Goal: Check status: Check status

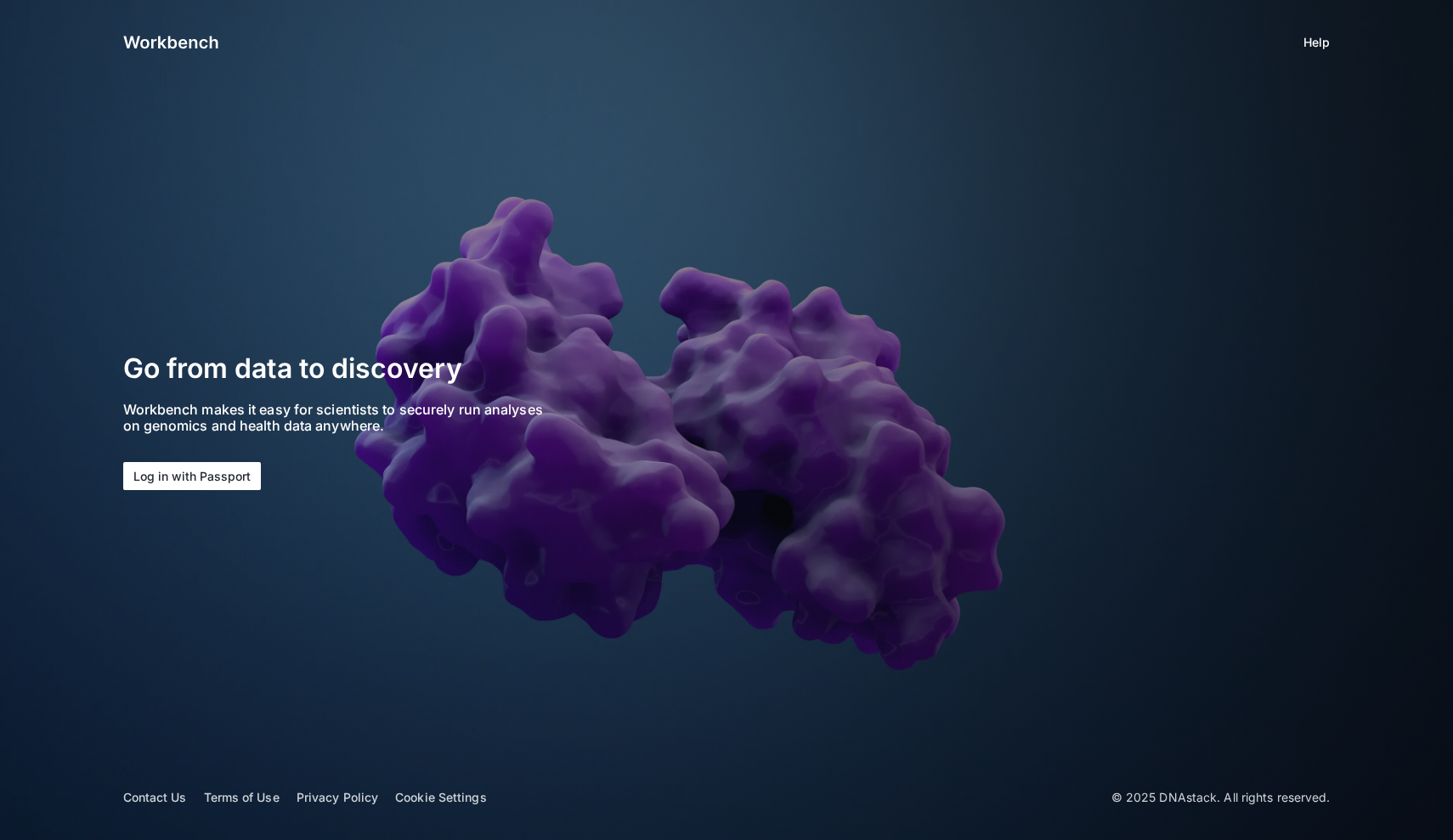
click at [208, 475] on button "Log in with Passport" at bounding box center [192, 476] width 138 height 28
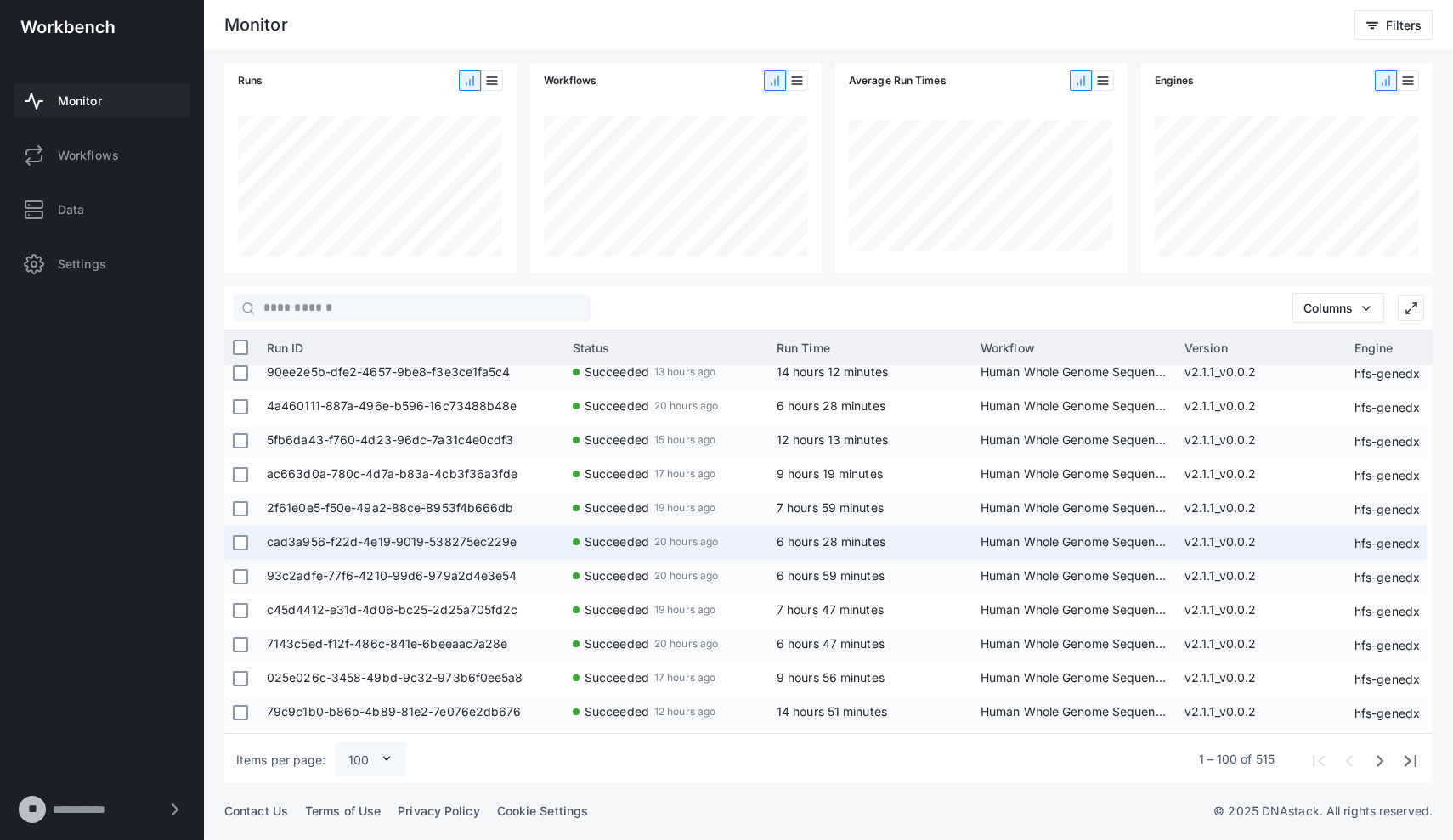
scroll to position [995, 0]
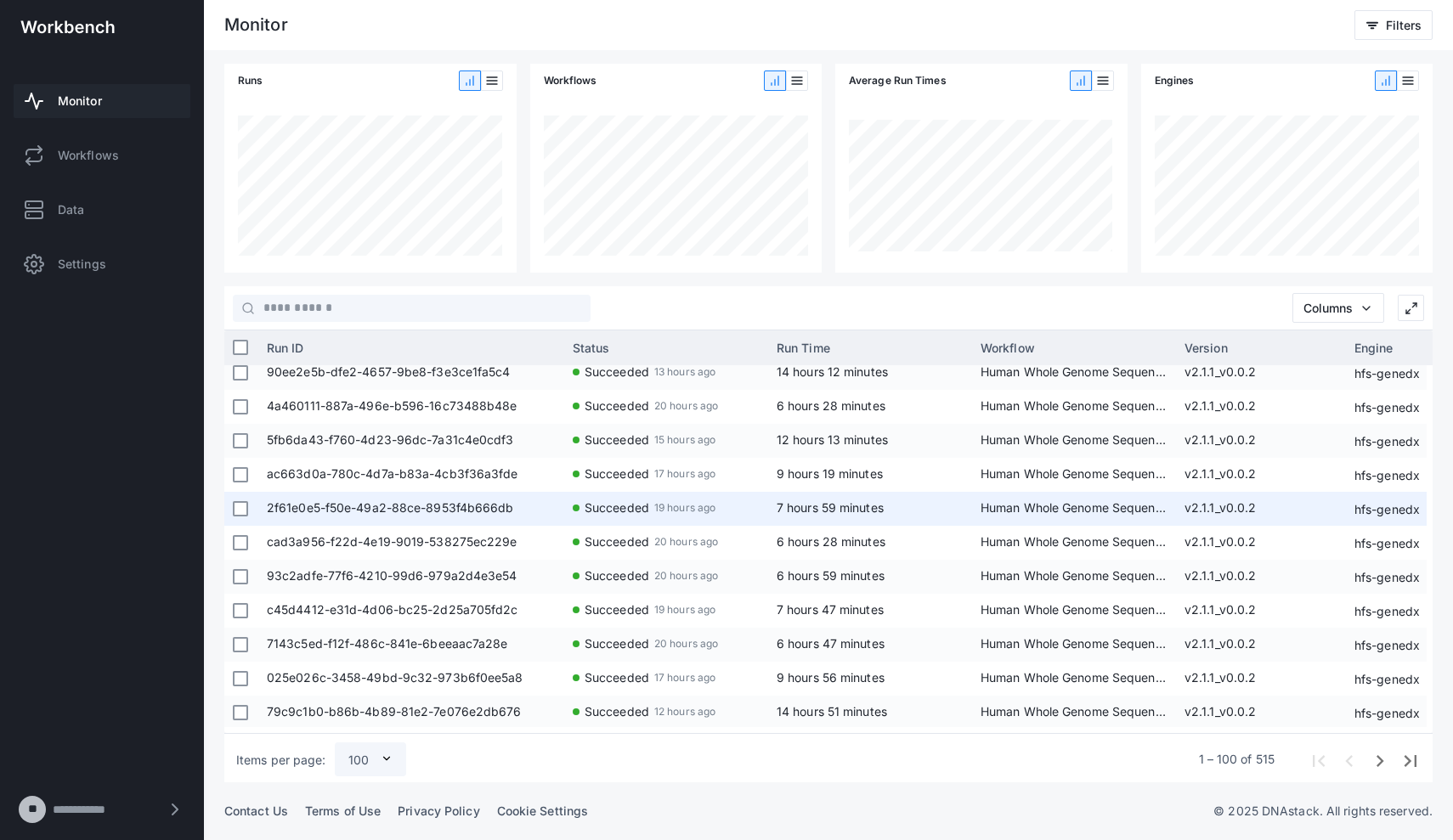
click at [411, 505] on span "2f61e0e5-f50e-49a2-88ce-8953f4b666db" at bounding box center [411, 509] width 289 height 34
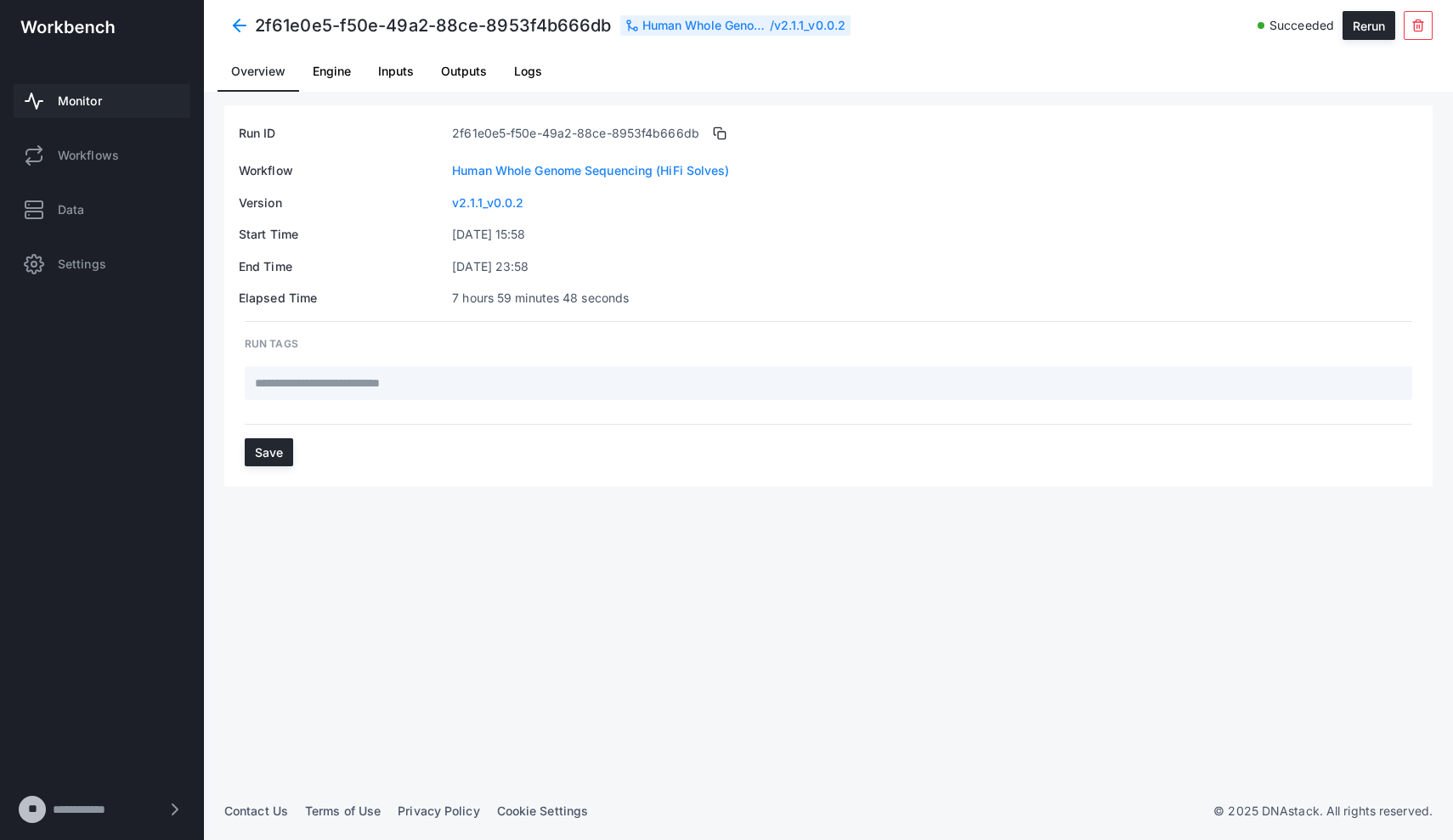
click at [485, 73] on span "Outputs" at bounding box center [463, 71] width 46 height 12
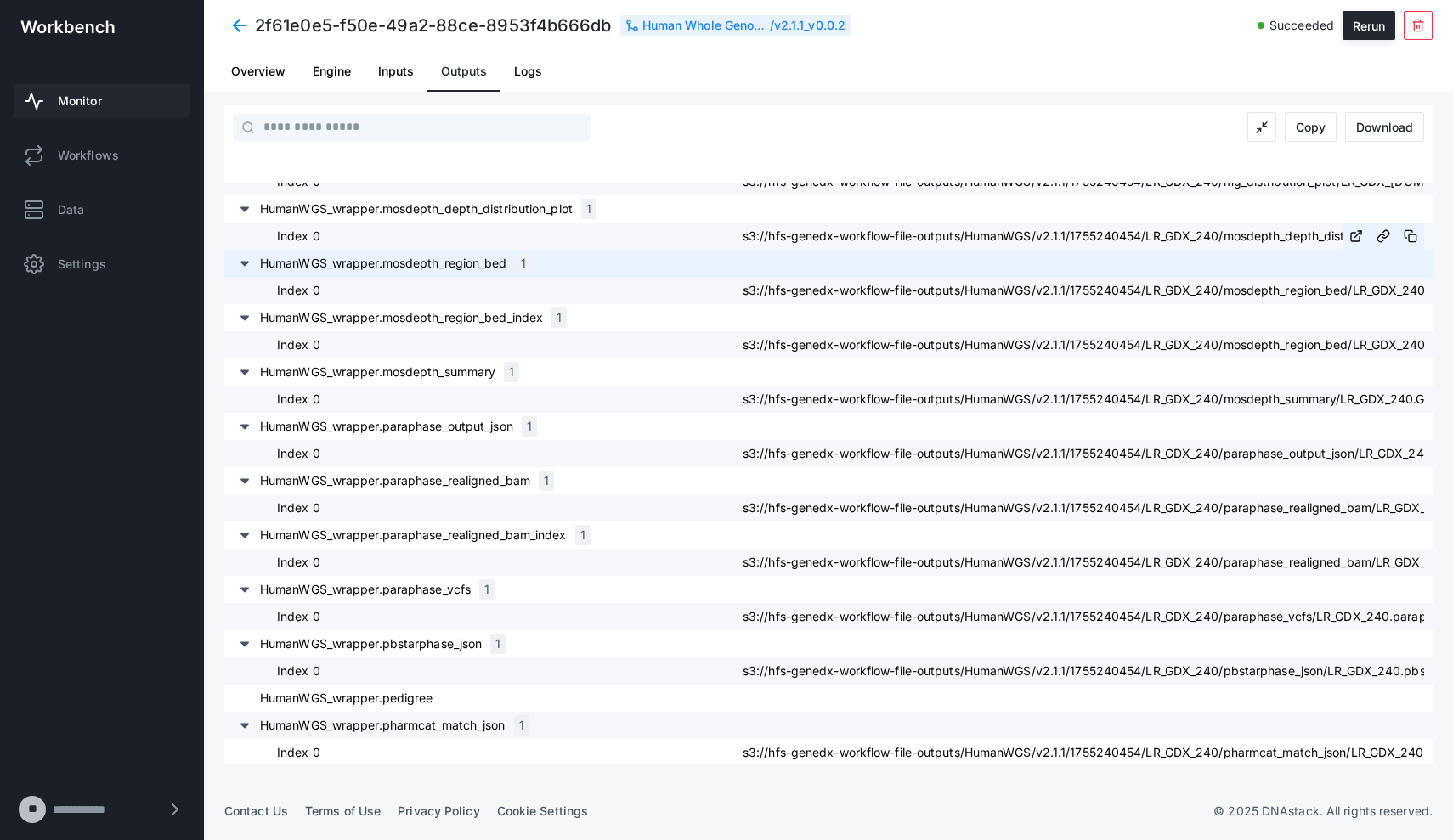
scroll to position [1500, 0]
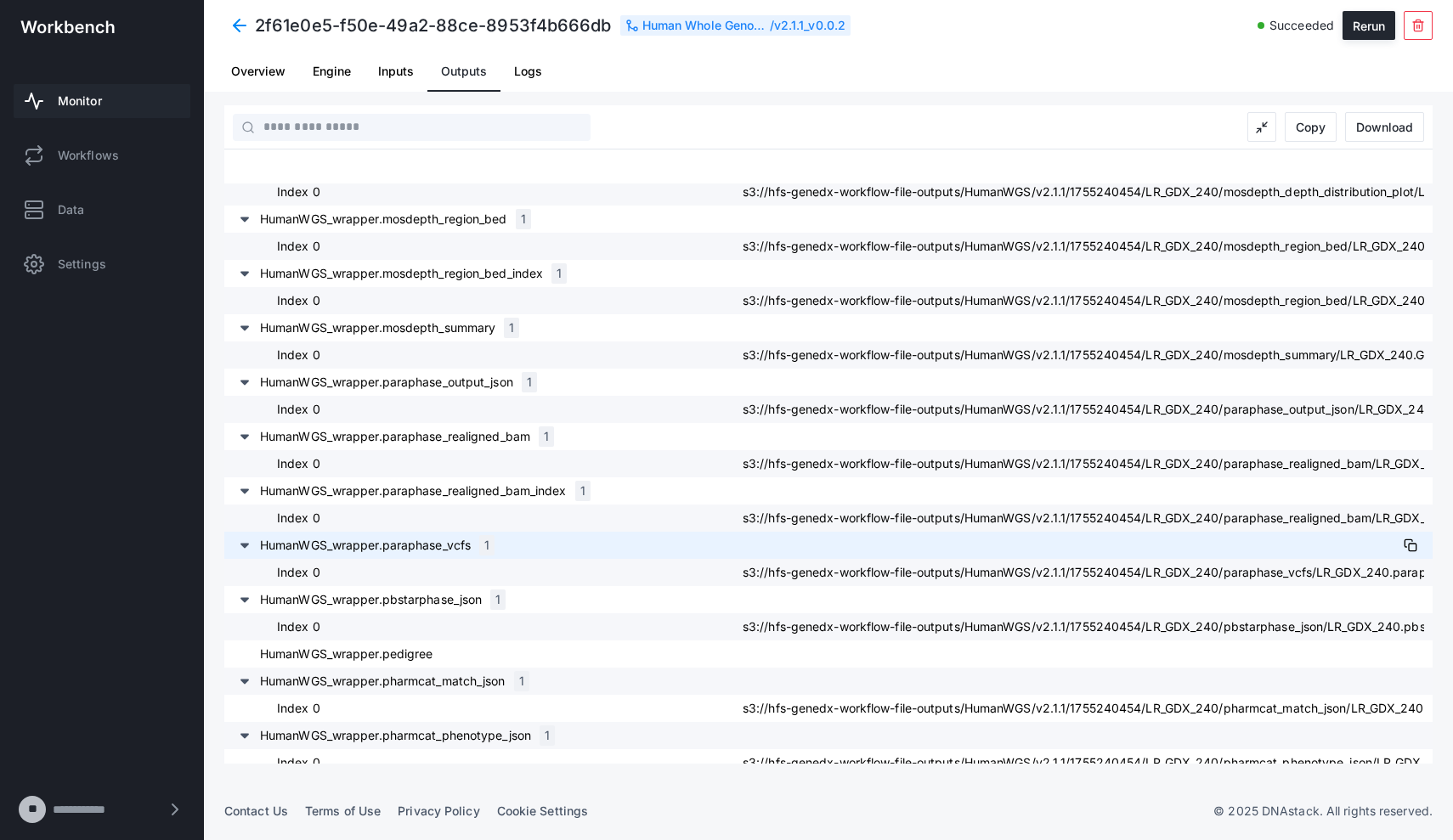
click at [444, 550] on span "HumanWGS_wrapper.paraphase_vcfs" at bounding box center [365, 545] width 211 height 17
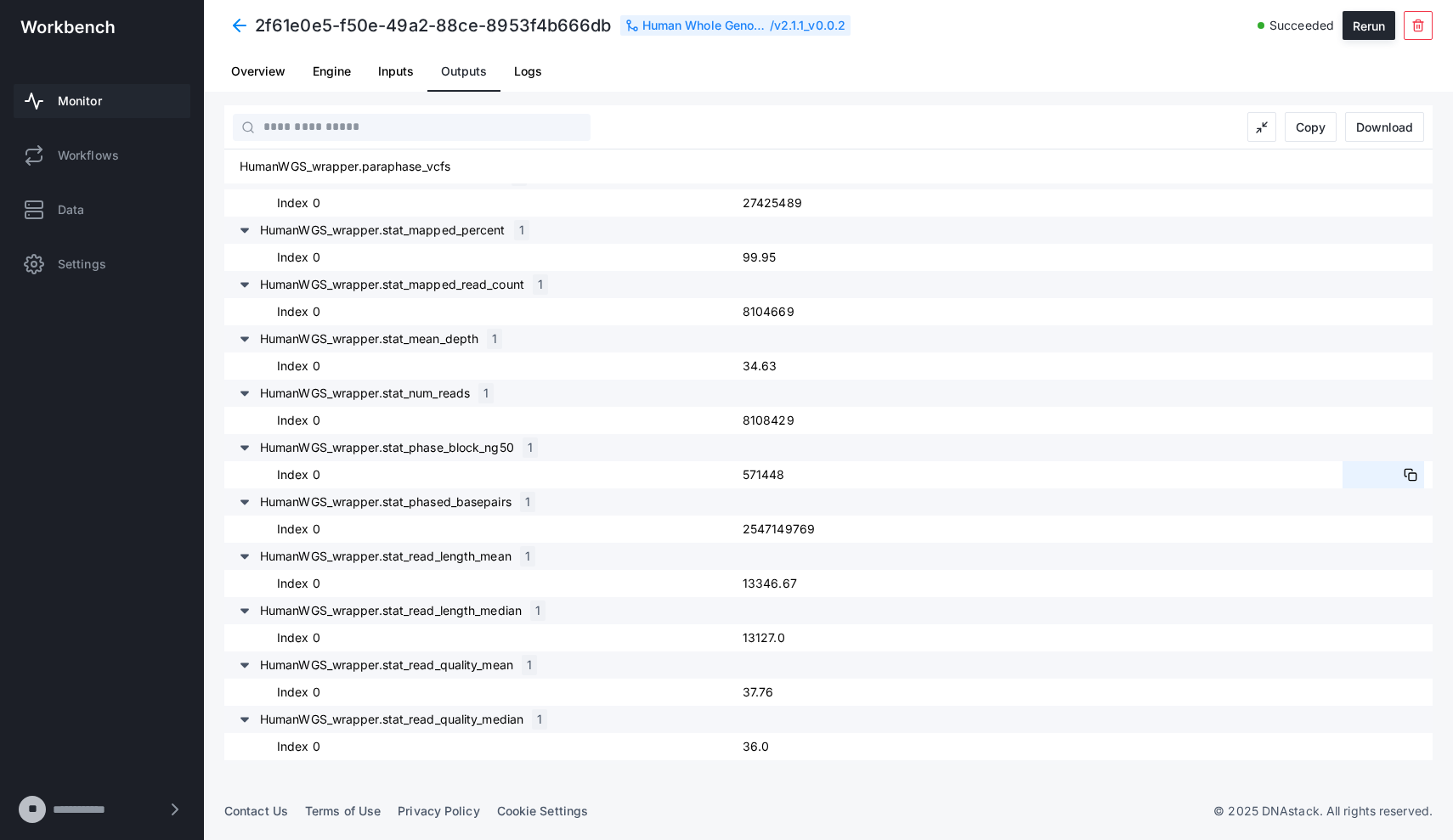
scroll to position [4482, 0]
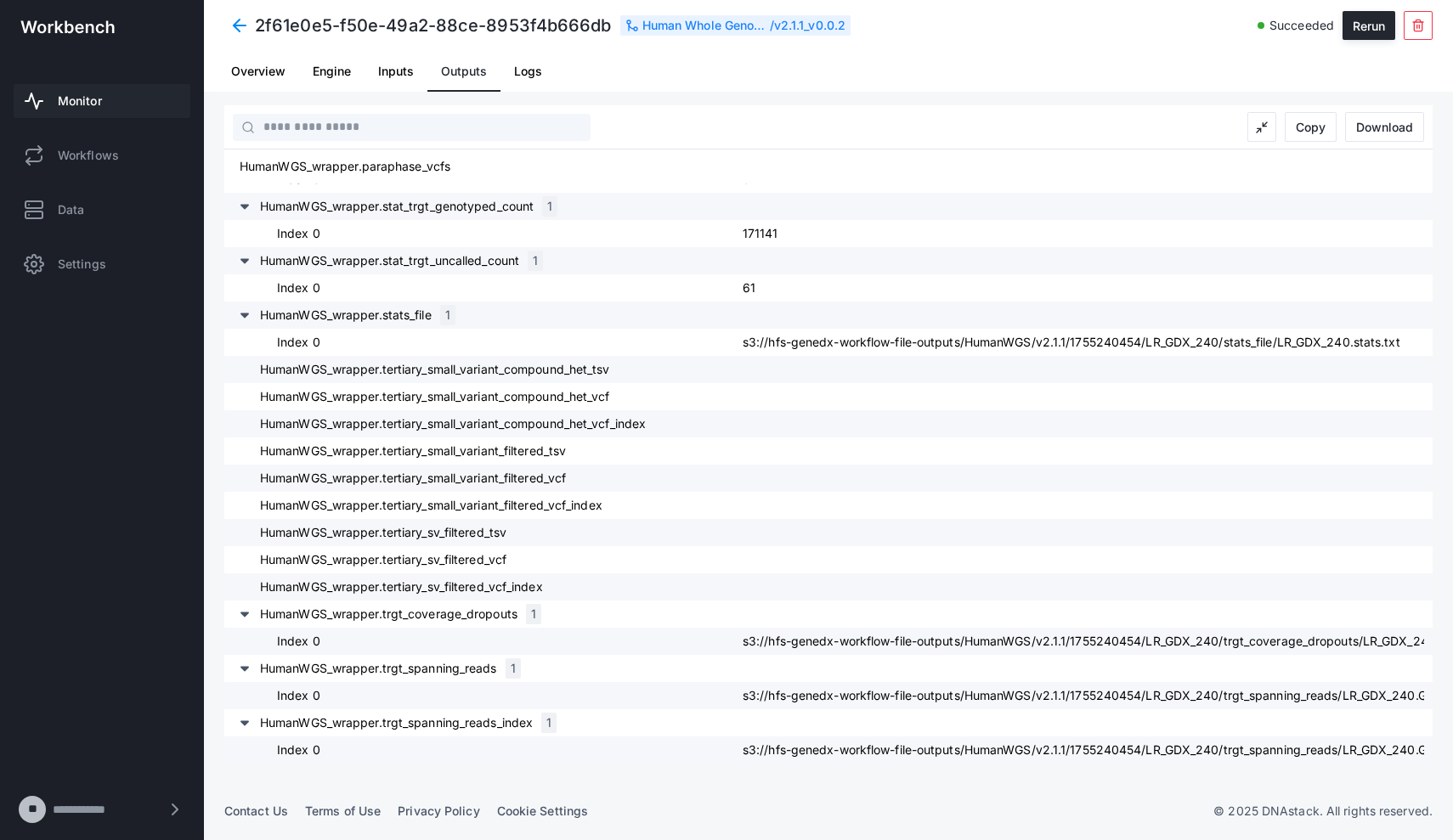
click at [327, 73] on span "Engine" at bounding box center [332, 71] width 39 height 12
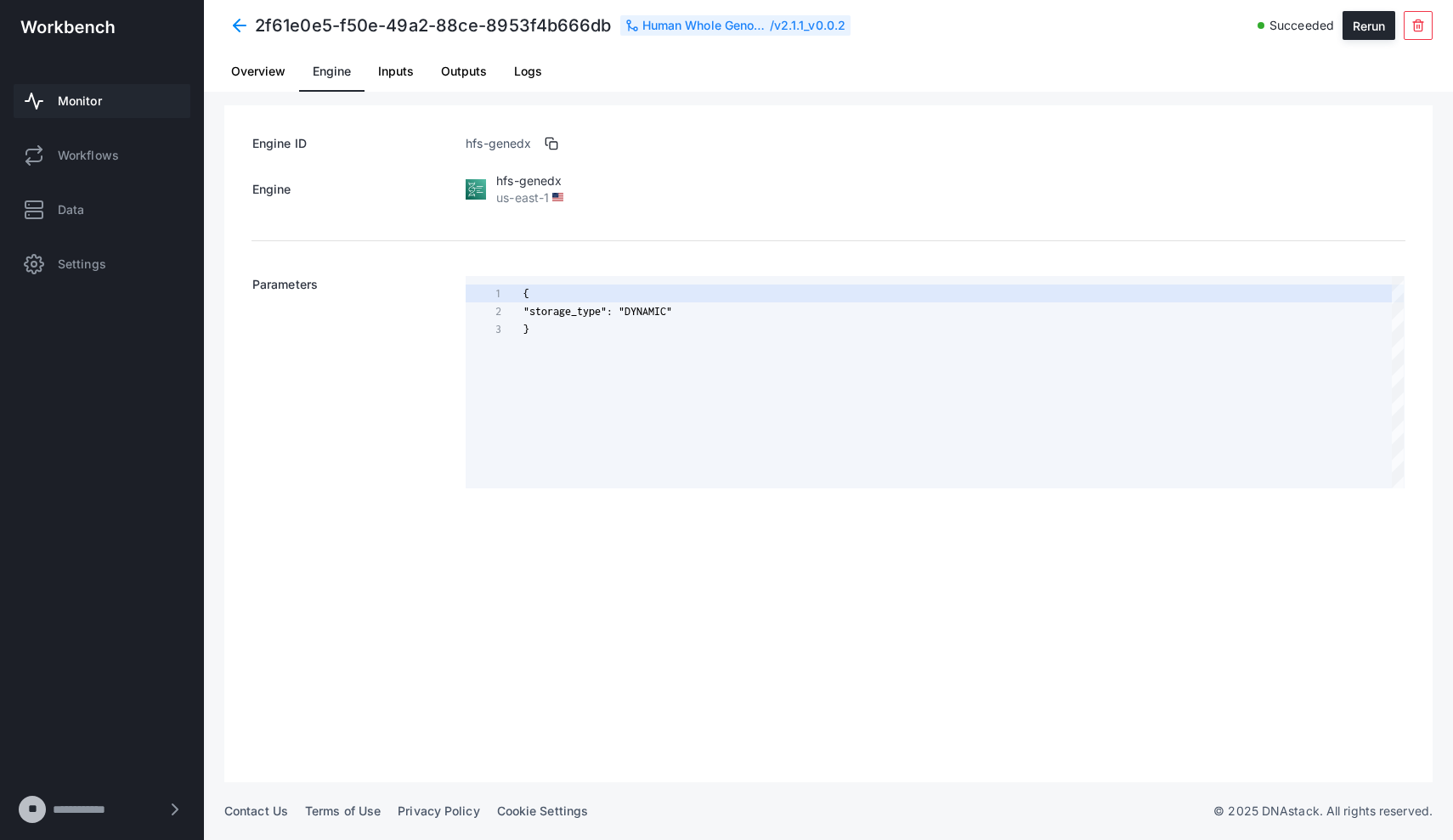
scroll to position [36, 0]
click at [385, 74] on span "Inputs" at bounding box center [396, 71] width 36 height 12
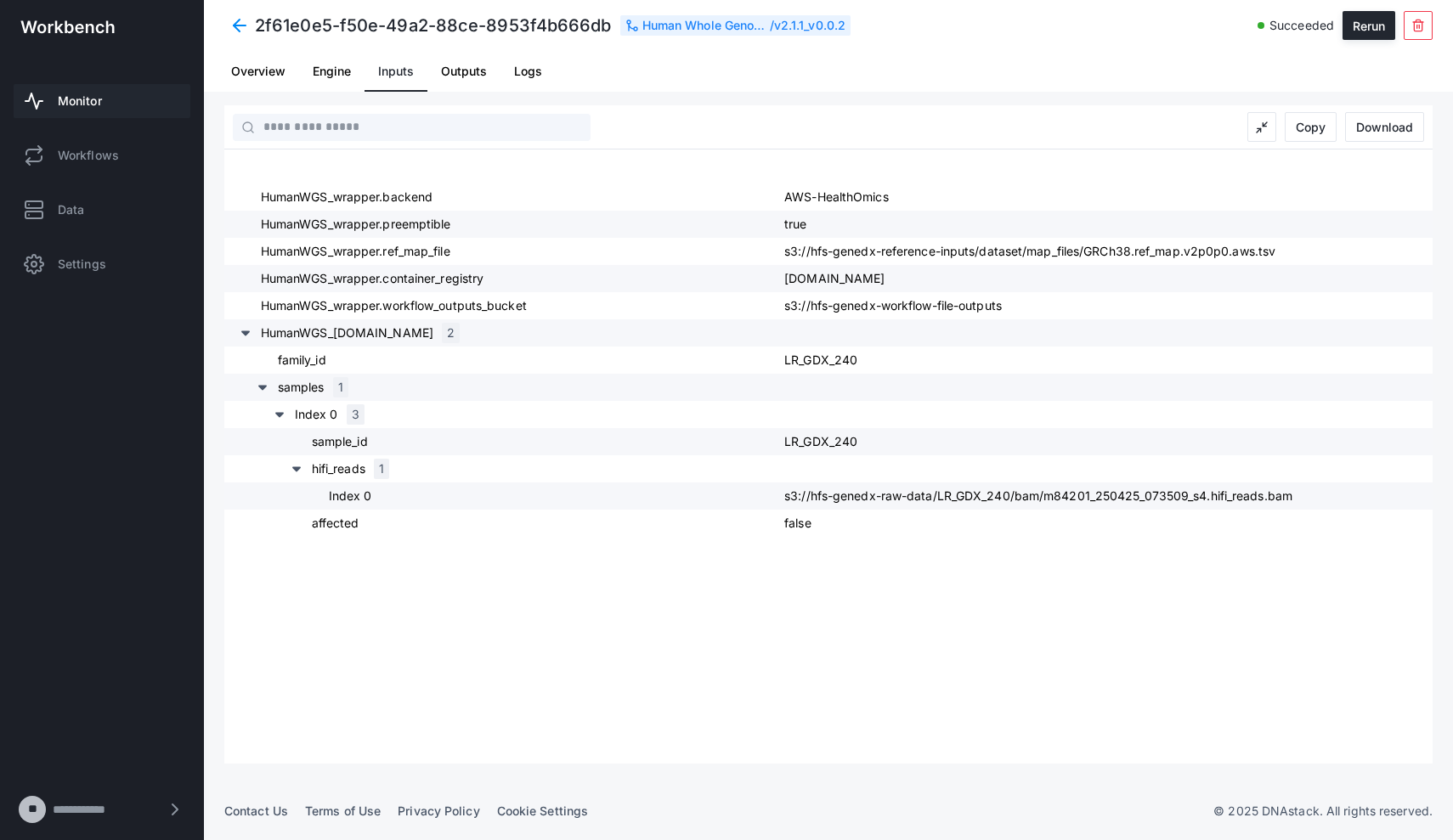
click at [523, 68] on span "Logs" at bounding box center [528, 71] width 28 height 12
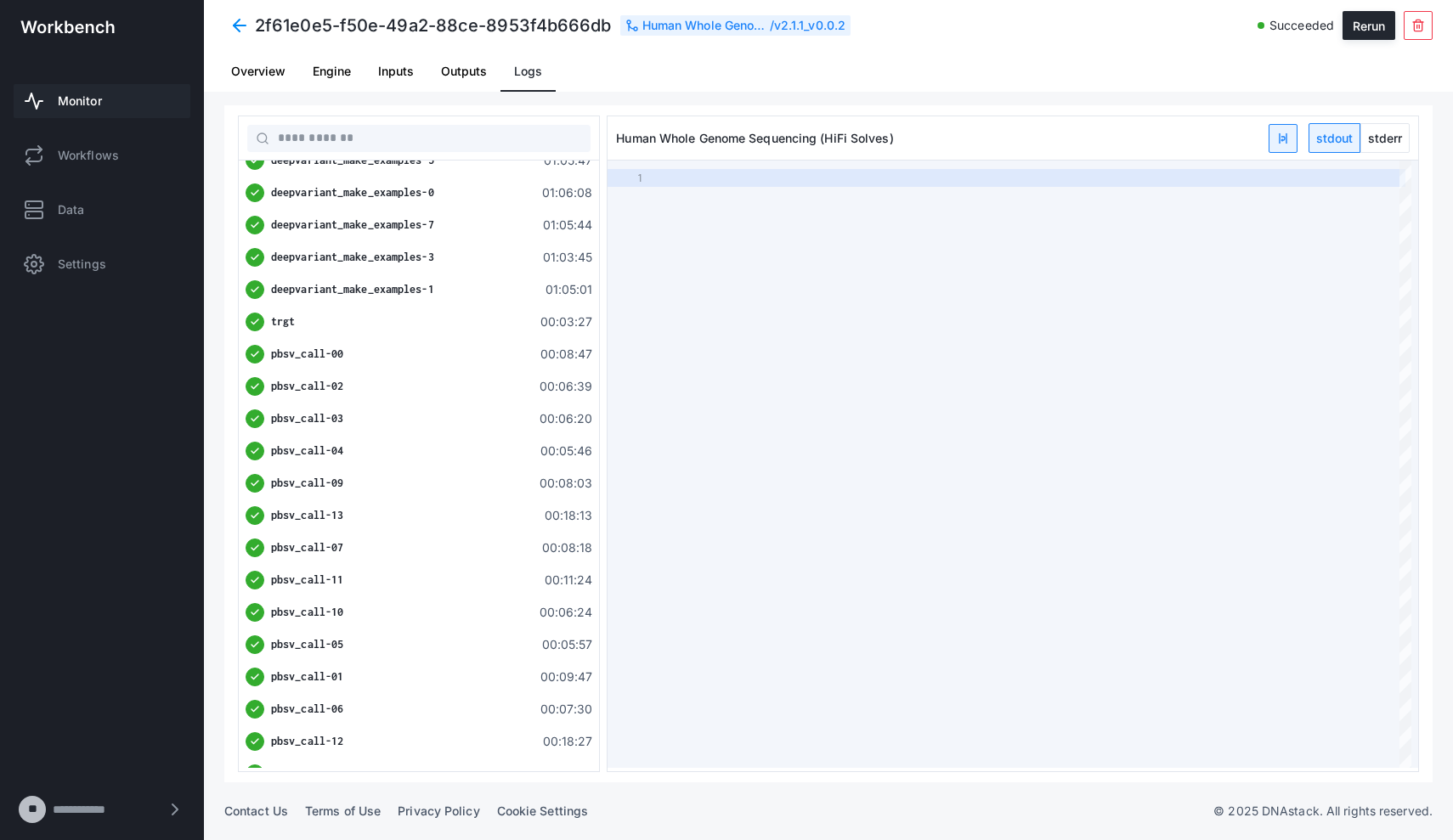
type textarea "**********"
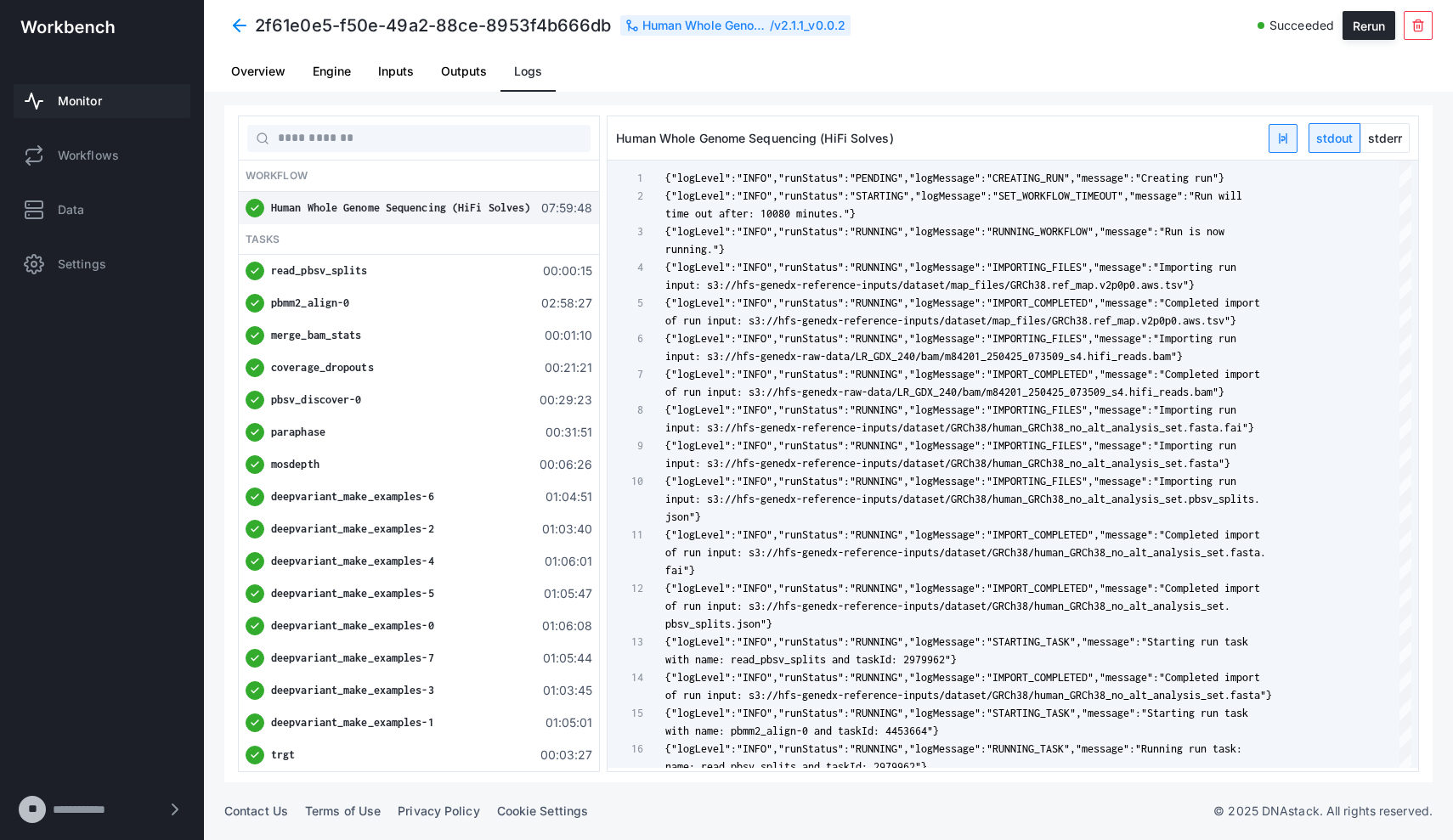
click at [264, 79] on span "Overview" at bounding box center [258, 71] width 54 height 40
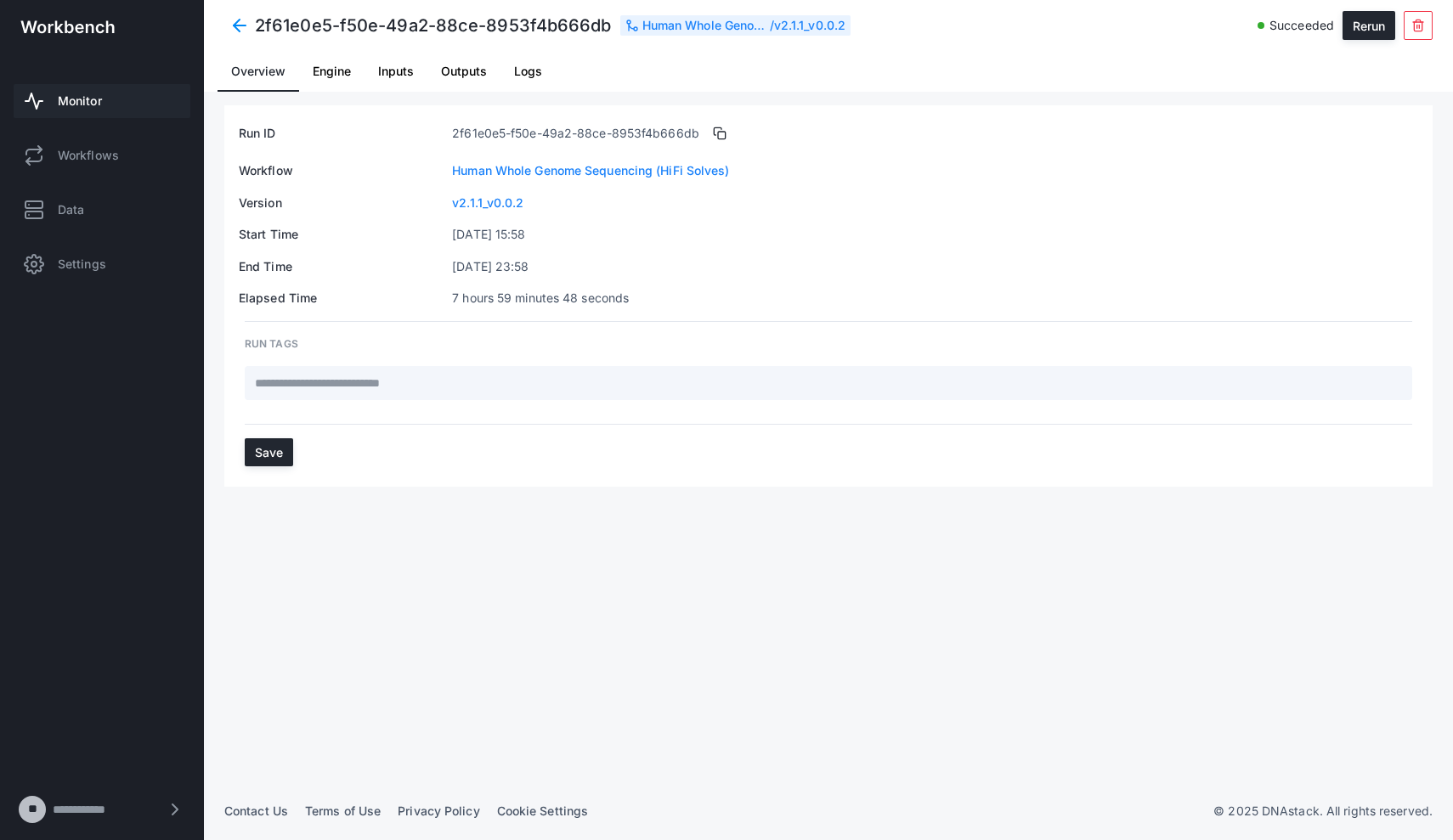
click at [263, 76] on span "Overview" at bounding box center [258, 71] width 54 height 12
click at [85, 102] on span "Monitor" at bounding box center [79, 101] width 44 height 17
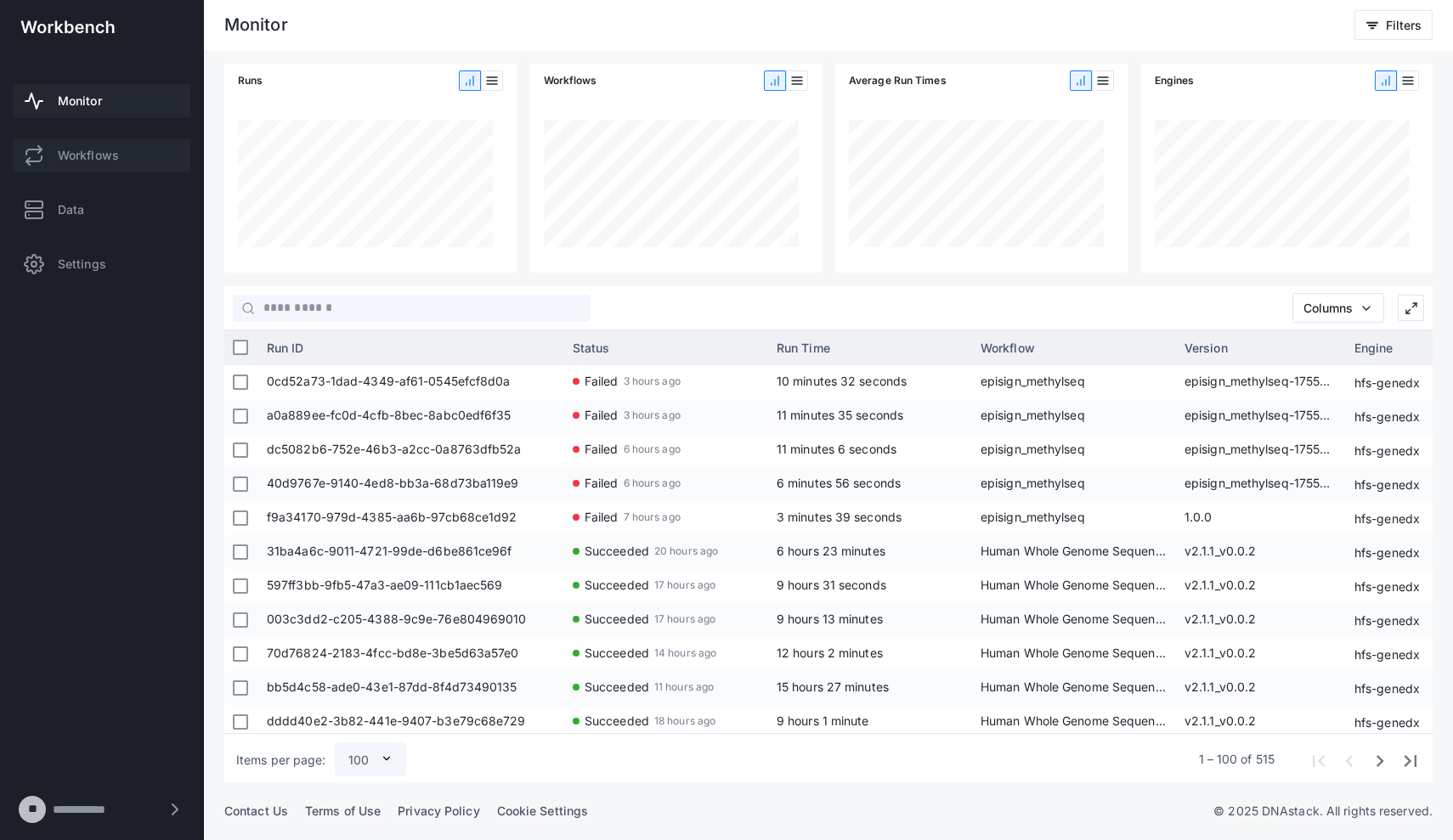
click at [87, 148] on span "Workflows" at bounding box center [88, 155] width 61 height 17
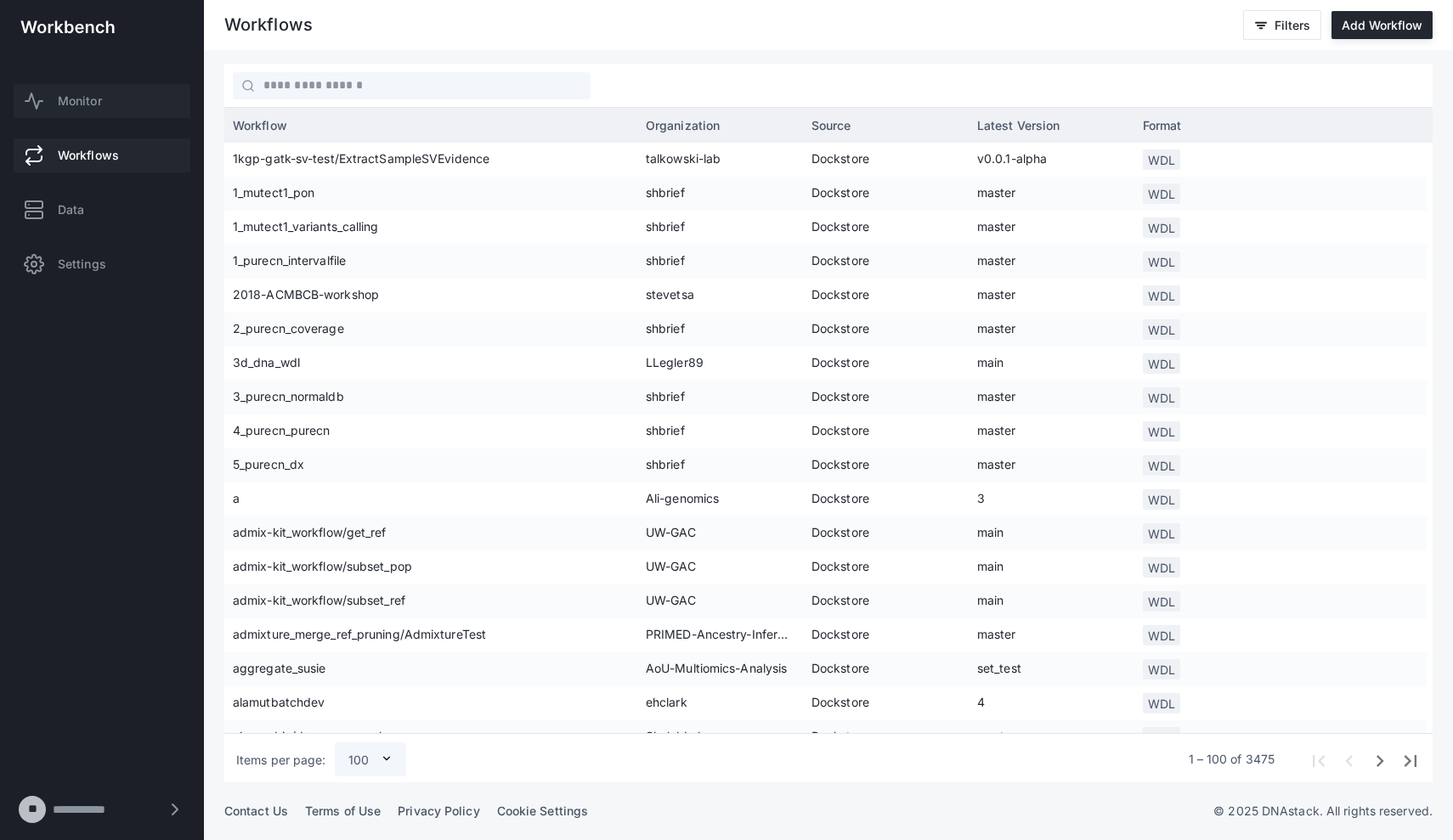
click at [113, 111] on link "Monitor" at bounding box center [102, 102] width 177 height 34
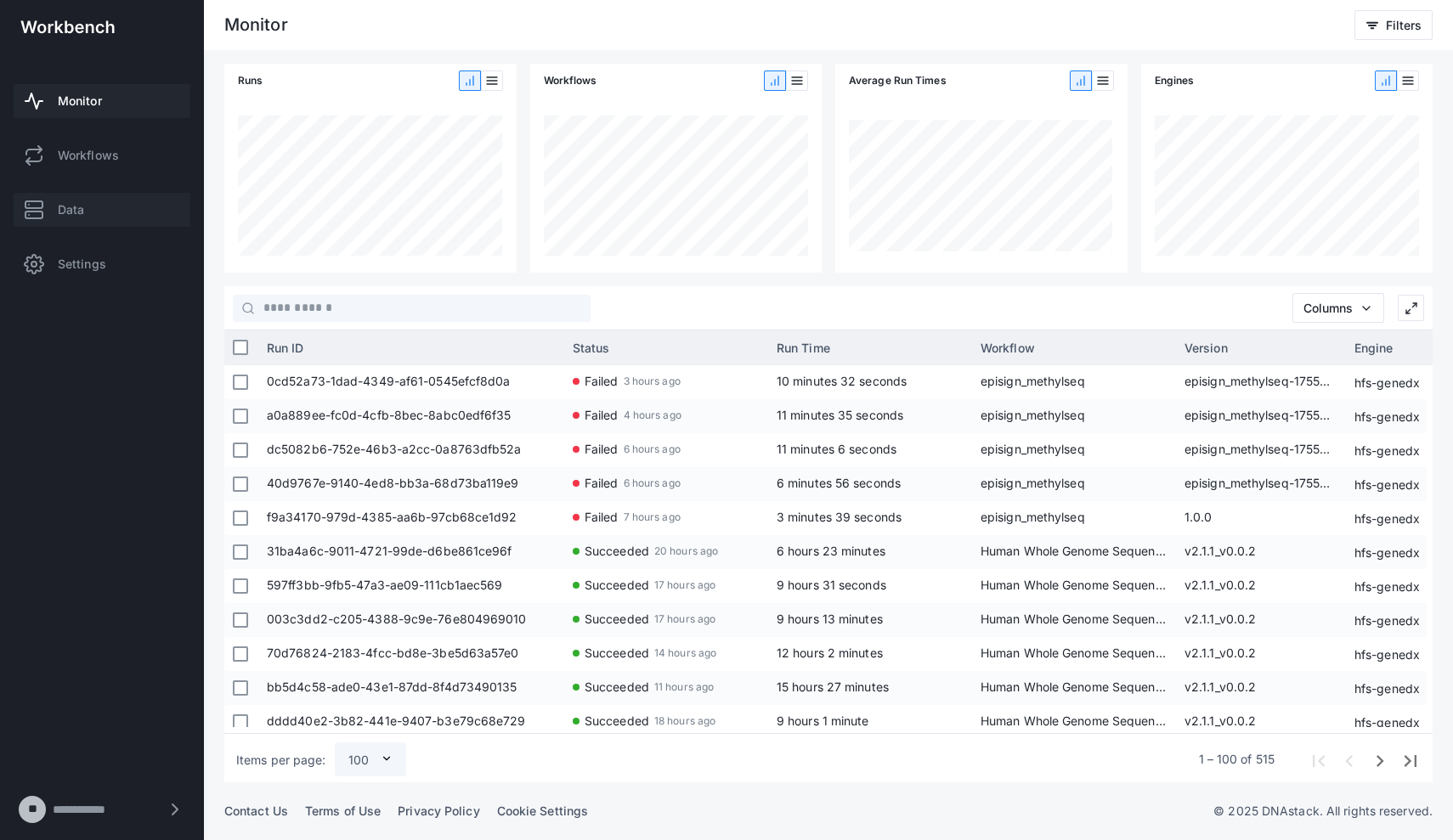
click at [95, 216] on link "Data" at bounding box center [102, 210] width 177 height 34
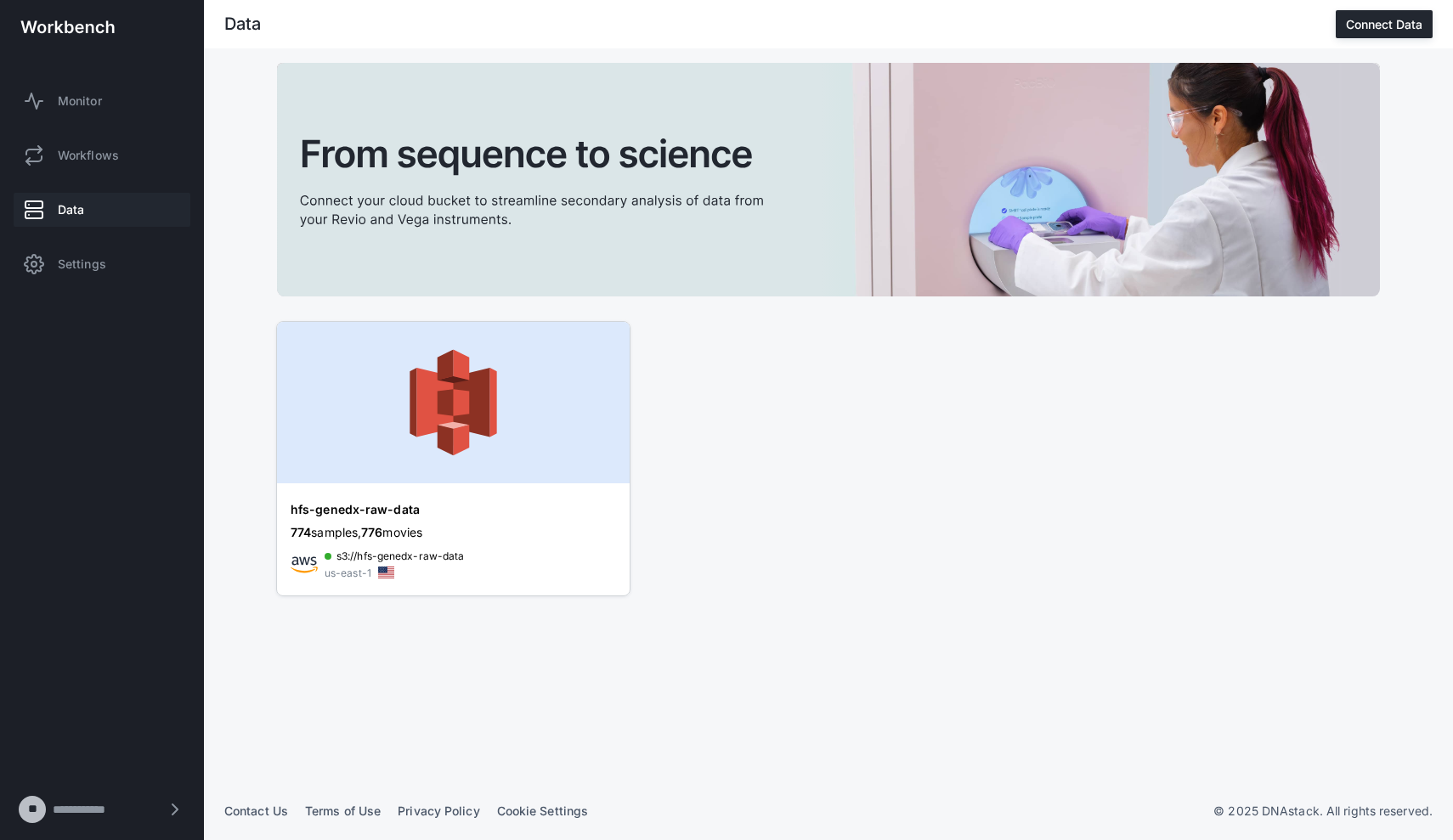
click at [392, 518] on div "hfs-genedx-raw-data 774 samples, 776 movies s3://hfs-genedx-raw-data us-east-1" at bounding box center [453, 541] width 353 height 108
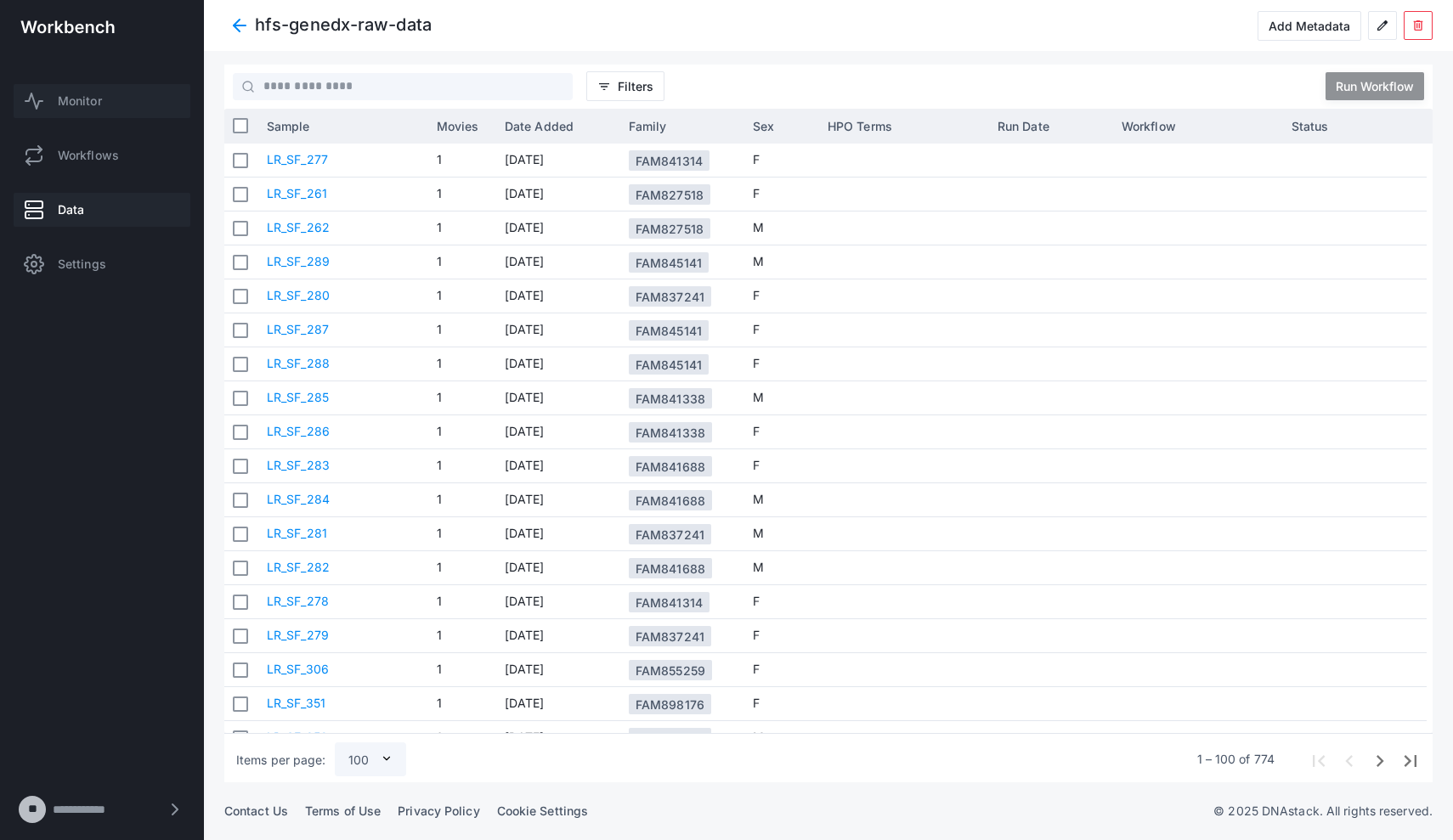
click at [94, 106] on span "Monitor" at bounding box center [79, 101] width 44 height 17
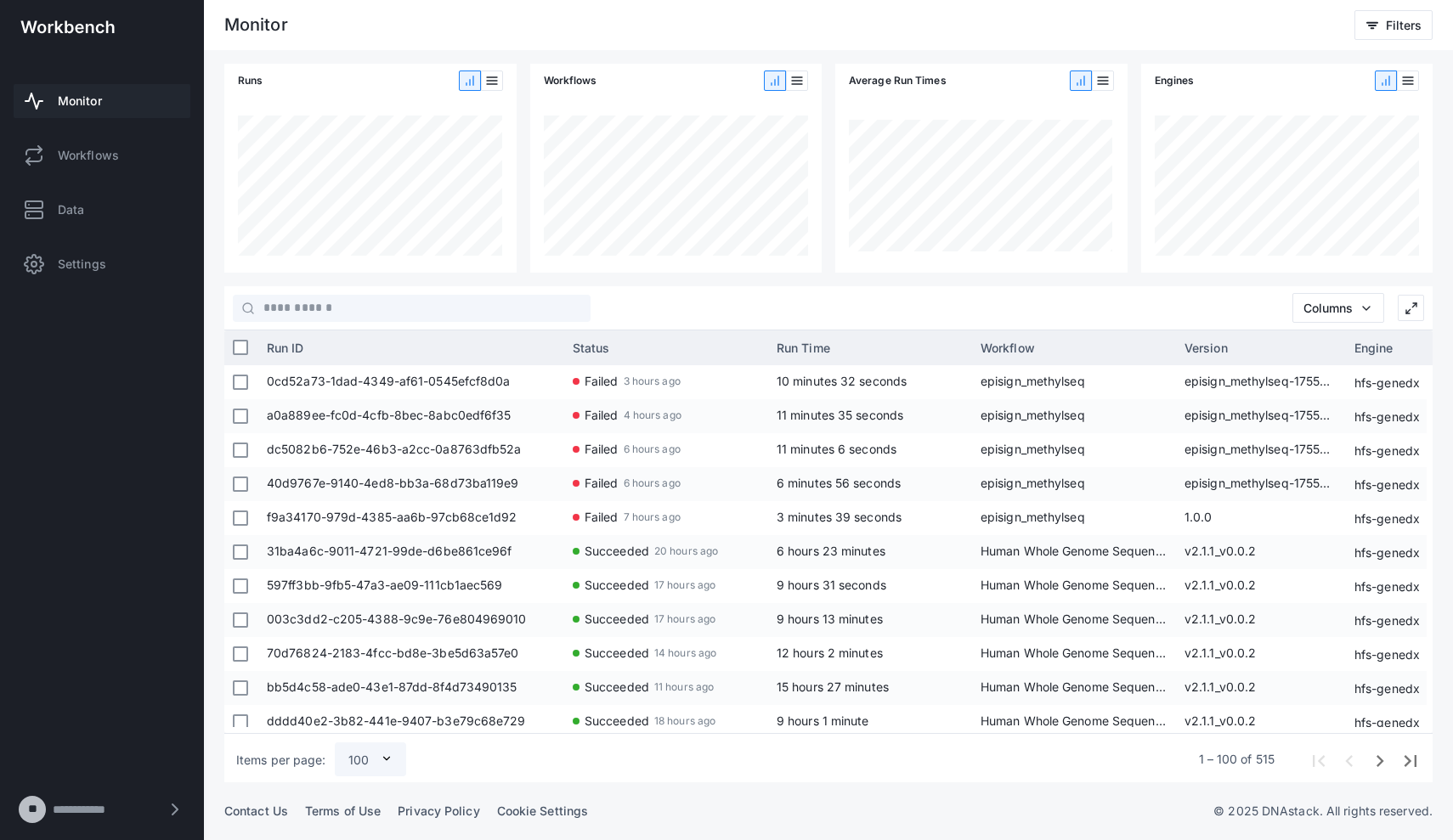
click at [493, 85] on icon "button" at bounding box center [491, 81] width 13 height 128
click at [465, 86] on icon "button" at bounding box center [470, 81] width 13 height 128
click at [497, 78] on icon "button" at bounding box center [491, 81] width 13 height 128
click at [462, 88] on span "button" at bounding box center [470, 80] width 21 height 21
click at [498, 80] on icon "button" at bounding box center [491, 81] width 13 height 128
